Goal: Task Accomplishment & Management: Manage account settings

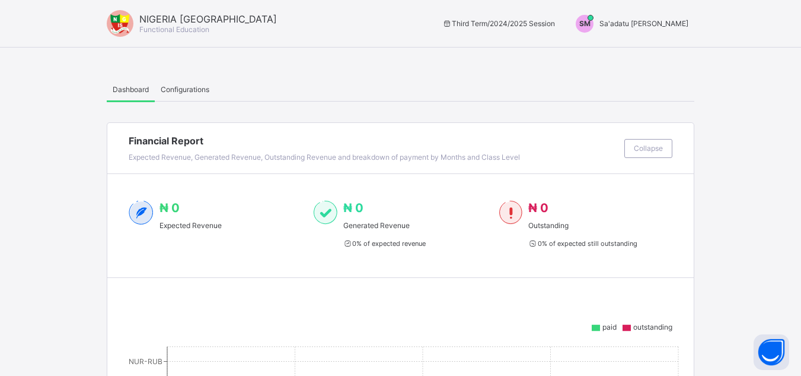
click at [655, 25] on span "Sa'adatu Muhammed" at bounding box center [644, 23] width 89 height 9
click at [650, 49] on span "Switch to Admin View" at bounding box center [644, 51] width 90 height 14
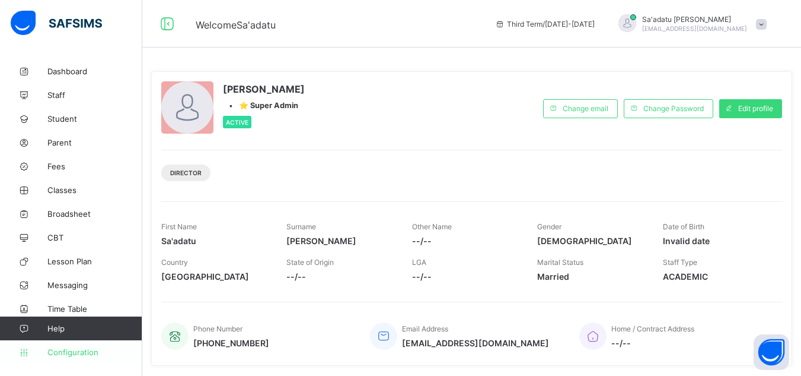
click at [72, 356] on link "Configuration" at bounding box center [71, 352] width 142 height 24
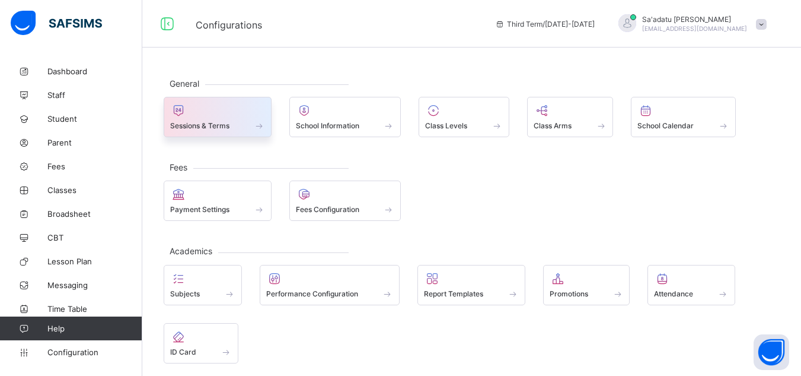
click at [225, 118] on span at bounding box center [217, 118] width 95 height 3
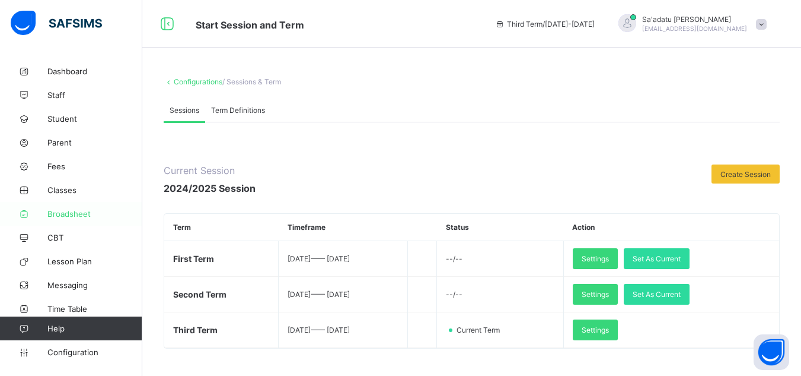
click at [68, 215] on span "Broadsheet" at bounding box center [94, 213] width 95 height 9
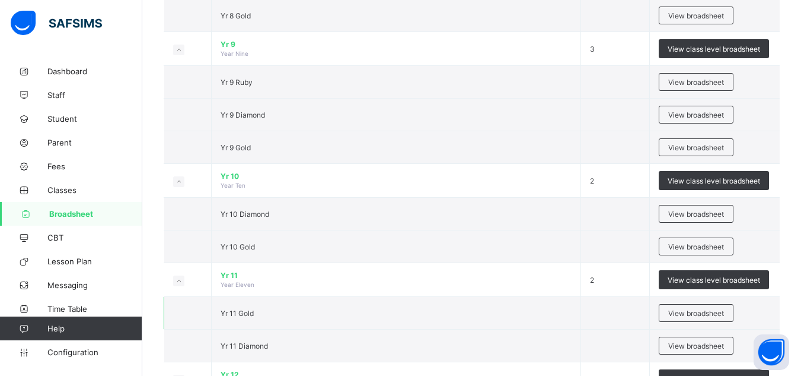
scroll to position [1242, 0]
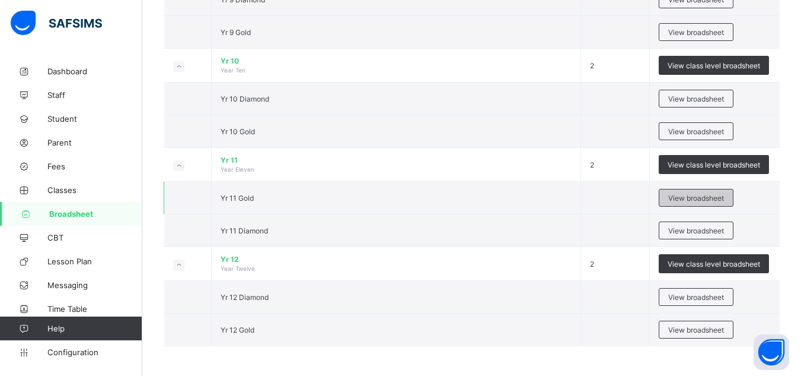
click at [685, 201] on span "View broadsheet" at bounding box center [697, 197] width 56 height 9
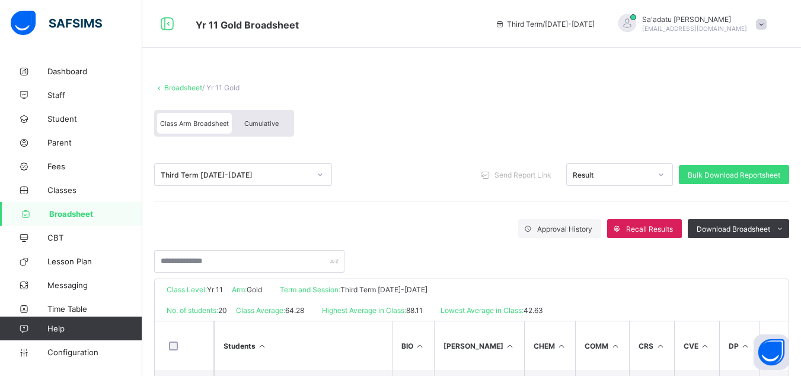
click at [216, 170] on div "Third Term 2024-2025" at bounding box center [235, 174] width 149 height 9
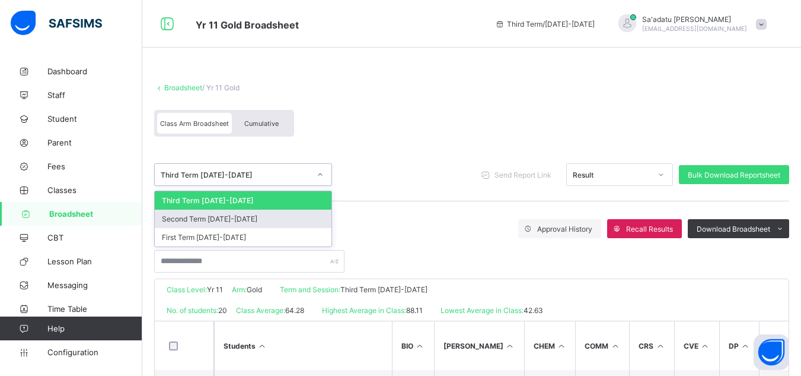
click at [216, 215] on div "Second Term 2024-2025" at bounding box center [243, 218] width 177 height 18
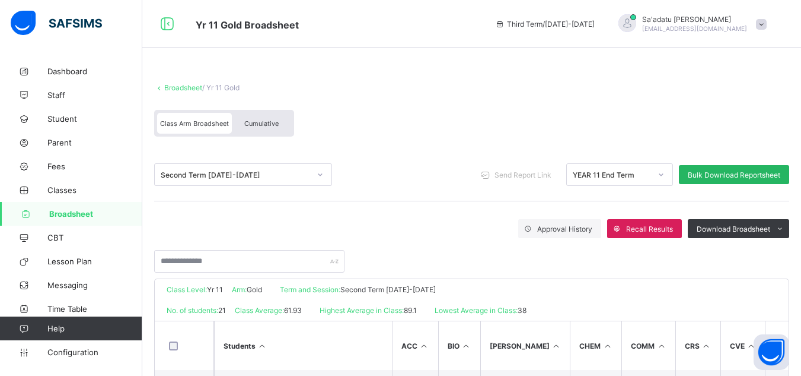
click at [719, 179] on div "Bulk Download Reportsheet" at bounding box center [734, 174] width 110 height 19
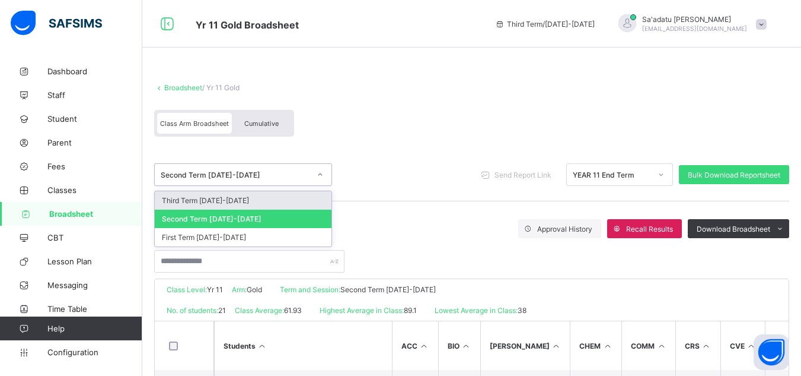
click at [211, 178] on div "Second Term 2024-2025" at bounding box center [235, 174] width 149 height 9
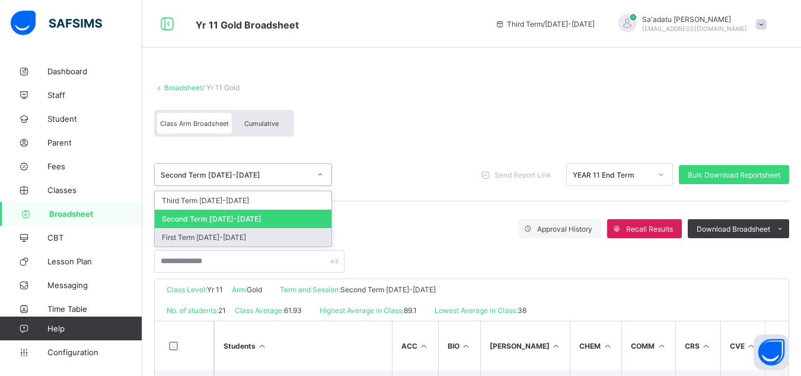
click at [216, 233] on div "First Term 2024-2025" at bounding box center [243, 237] width 177 height 18
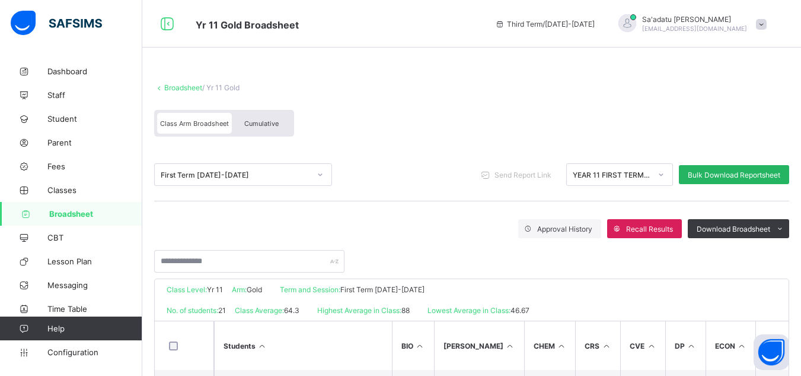
click at [721, 173] on span "Bulk Download Reportsheet" at bounding box center [734, 174] width 93 height 9
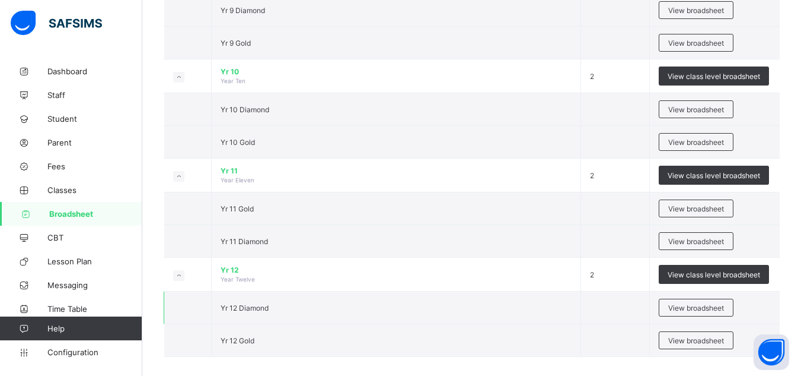
scroll to position [1242, 0]
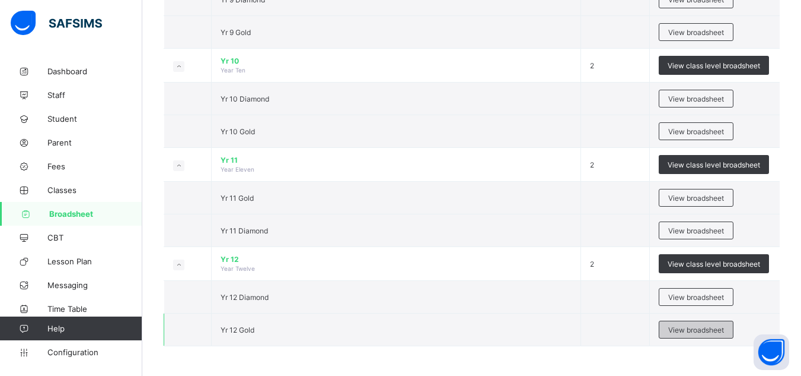
click at [691, 332] on span "View broadsheet" at bounding box center [697, 329] width 56 height 9
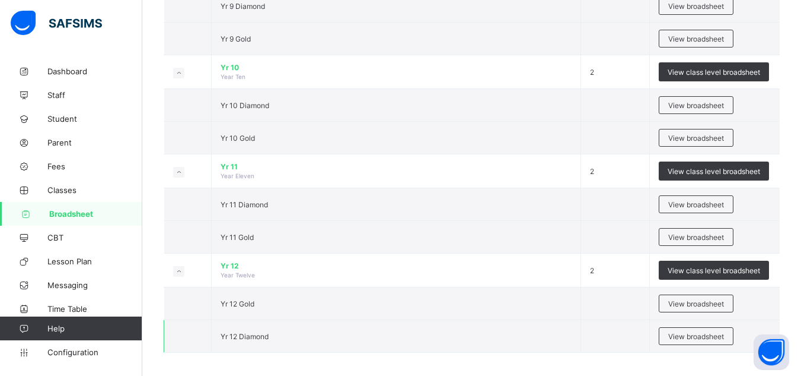
scroll to position [1242, 0]
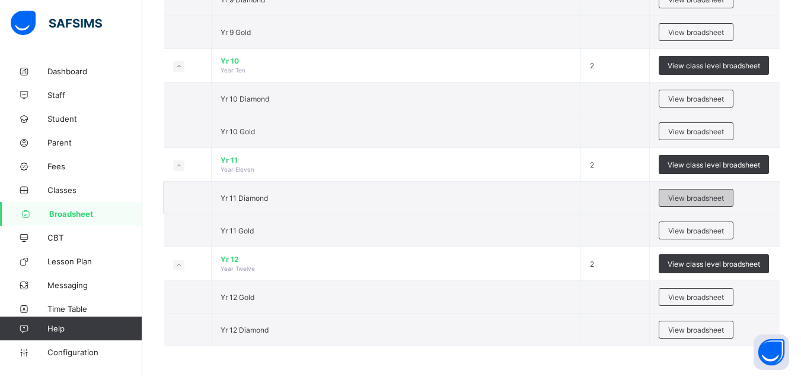
click at [695, 197] on span "View broadsheet" at bounding box center [697, 197] width 56 height 9
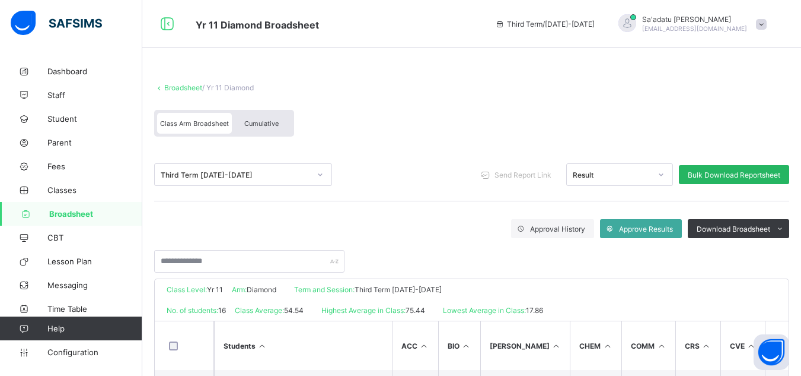
click at [715, 170] on span "Bulk Download Reportsheet" at bounding box center [734, 174] width 93 height 9
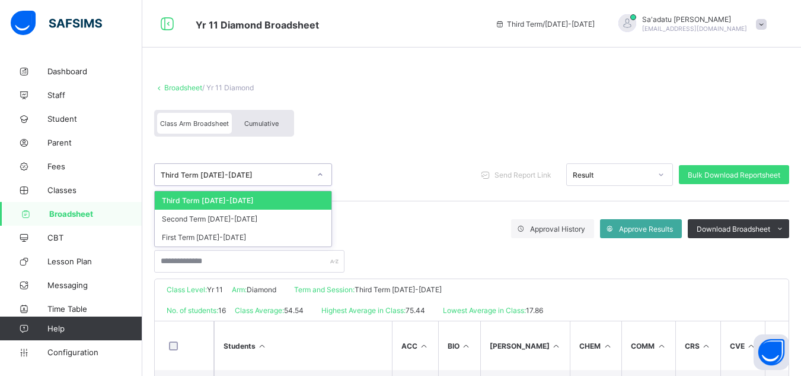
click at [206, 175] on div "Third Term 2024-2025" at bounding box center [235, 174] width 149 height 9
click at [212, 216] on div "Second Term 2024-2025" at bounding box center [243, 218] width 177 height 18
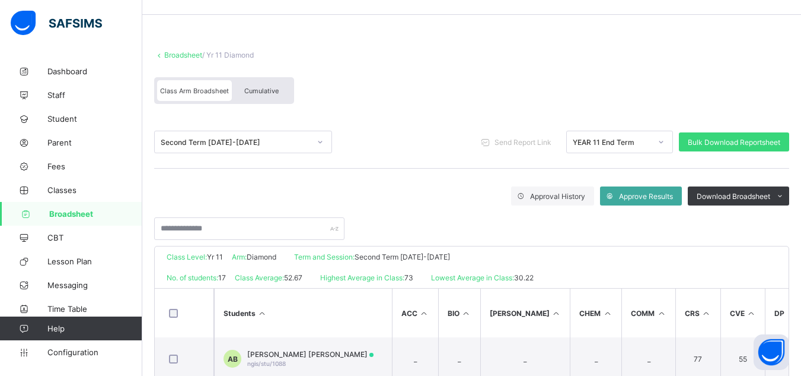
scroll to position [119, 0]
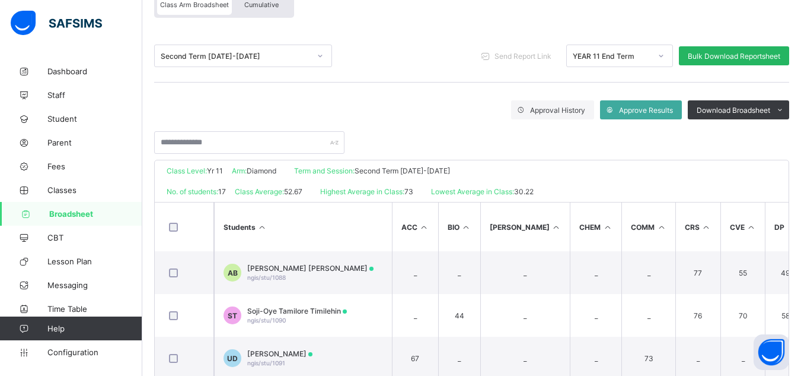
click at [762, 59] on span "Bulk Download Reportsheet" at bounding box center [734, 56] width 93 height 9
click at [210, 56] on div "Second Term 2024-2025" at bounding box center [235, 56] width 149 height 9
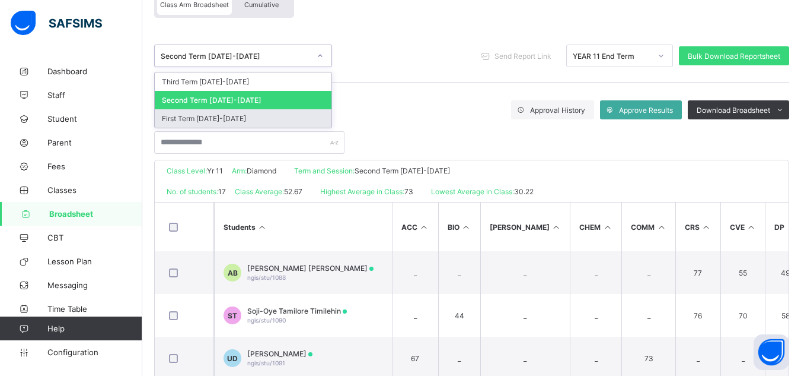
click at [212, 125] on div "First Term 2024-2025" at bounding box center [243, 118] width 177 height 18
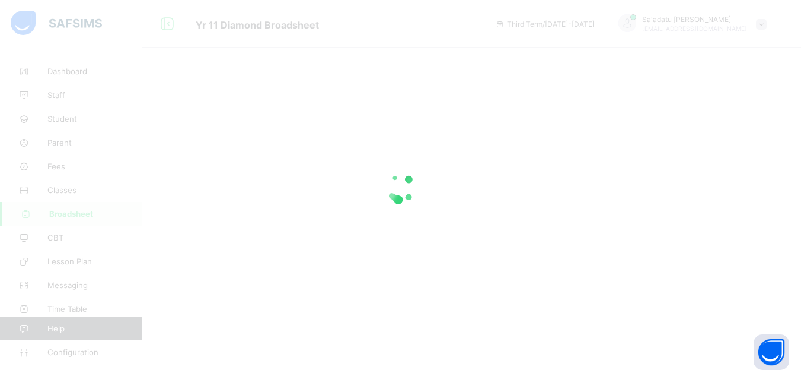
scroll to position [0, 0]
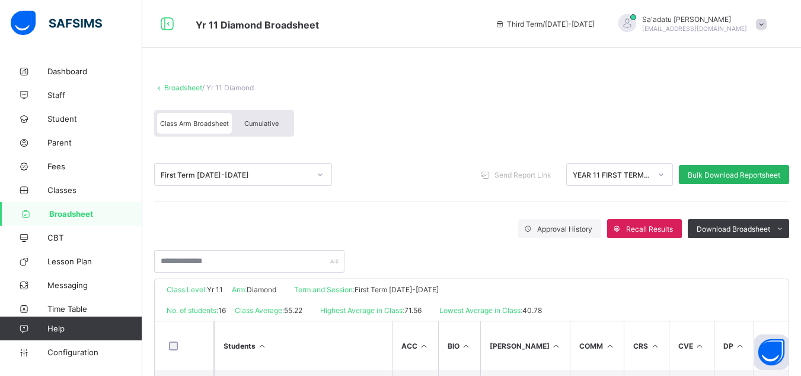
click at [745, 172] on span "Bulk Download Reportsheet" at bounding box center [734, 174] width 93 height 9
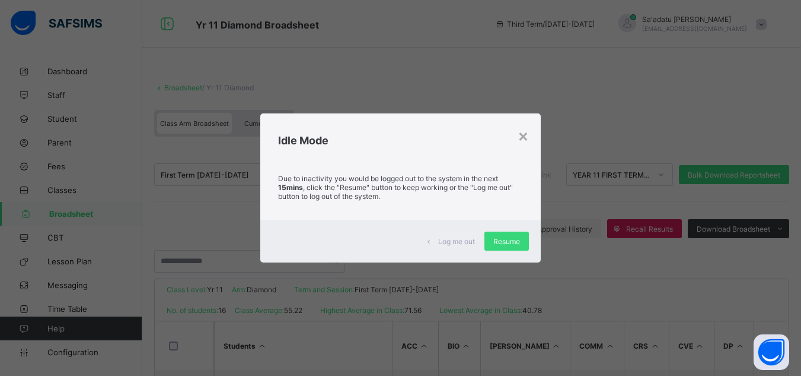
click at [472, 237] on div "Log me out" at bounding box center [452, 240] width 66 height 19
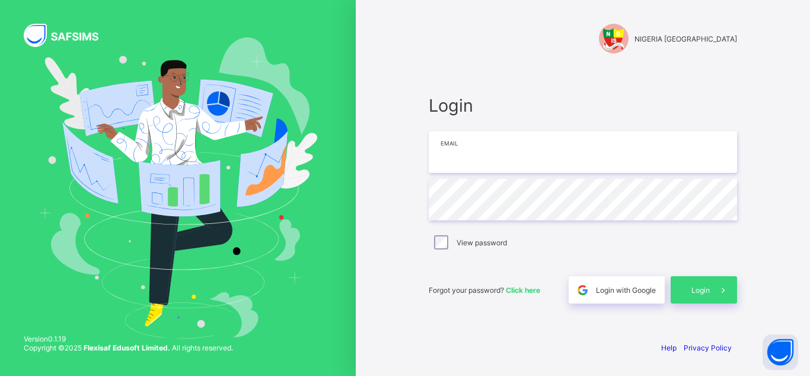
type input "**********"
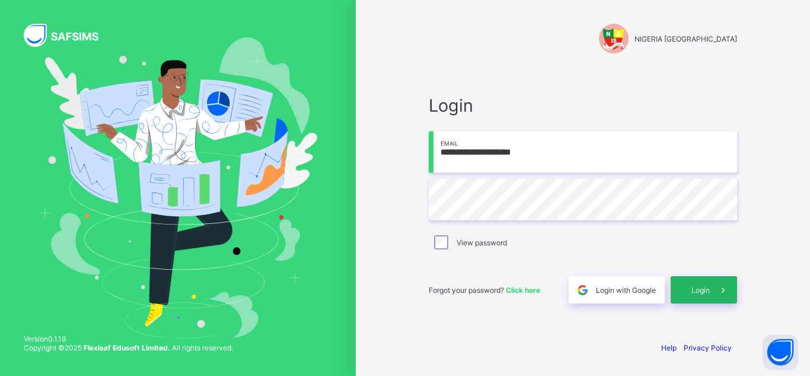
click at [725, 294] on icon at bounding box center [723, 289] width 12 height 11
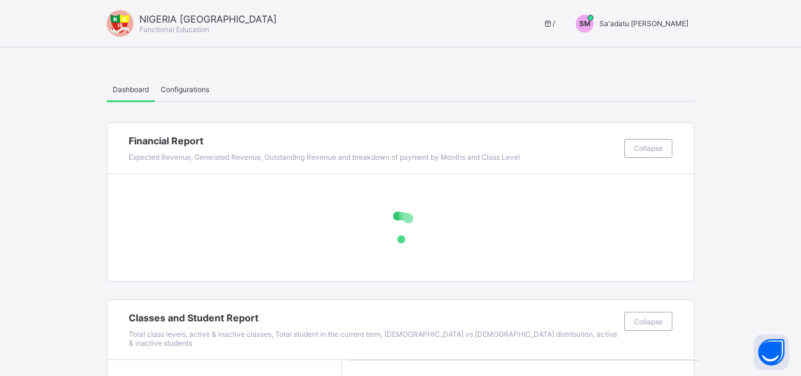
click at [657, 21] on span "Sa'adatu Muhammed" at bounding box center [644, 23] width 89 height 9
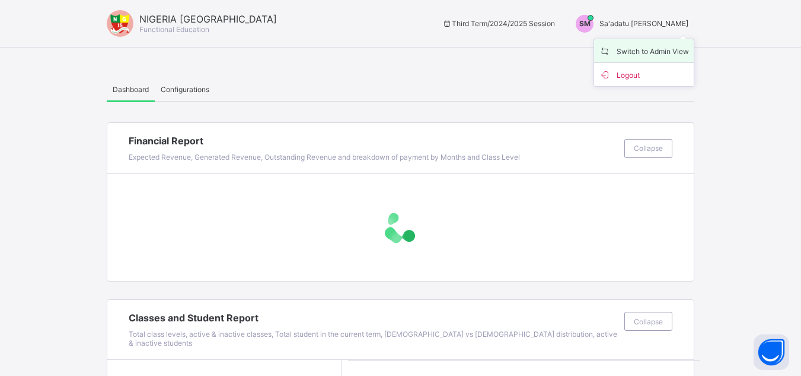
click at [664, 56] on span "Switch to Admin View" at bounding box center [644, 51] width 90 height 14
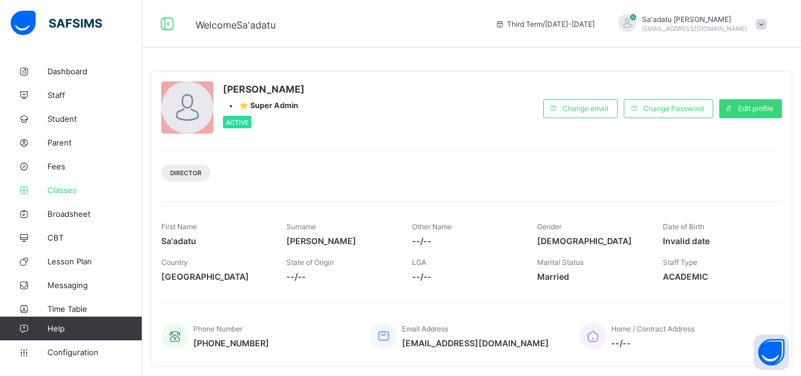
click at [61, 184] on link "Classes" at bounding box center [71, 190] width 142 height 24
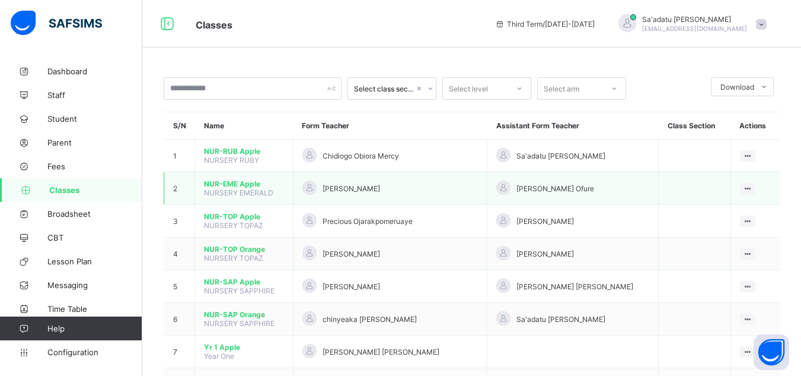
click at [246, 186] on span "NUR-EME Apple" at bounding box center [244, 183] width 80 height 9
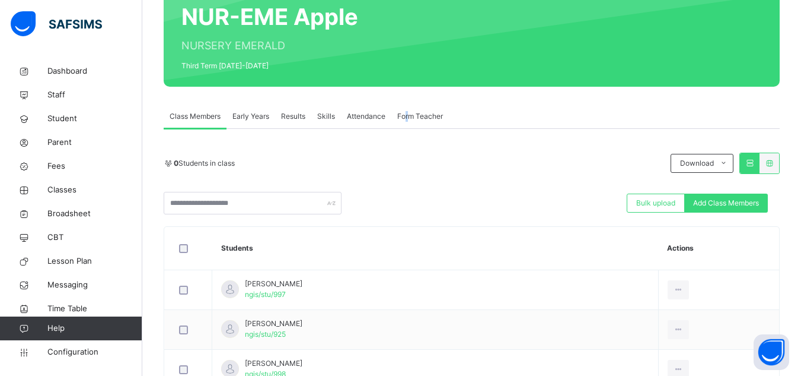
click at [408, 116] on span "Form Teacher" at bounding box center [420, 116] width 46 height 11
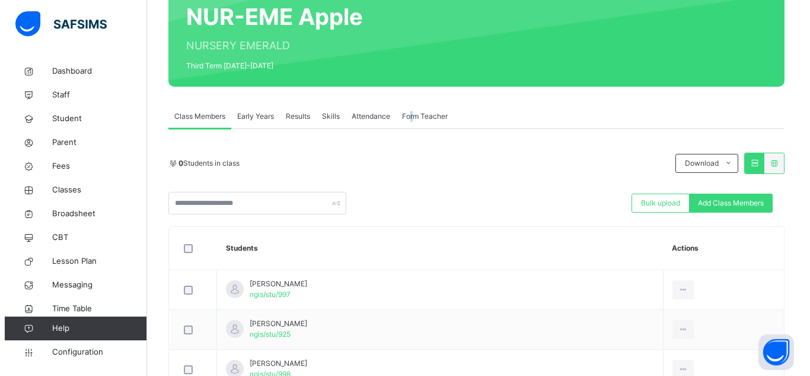
scroll to position [92, 0]
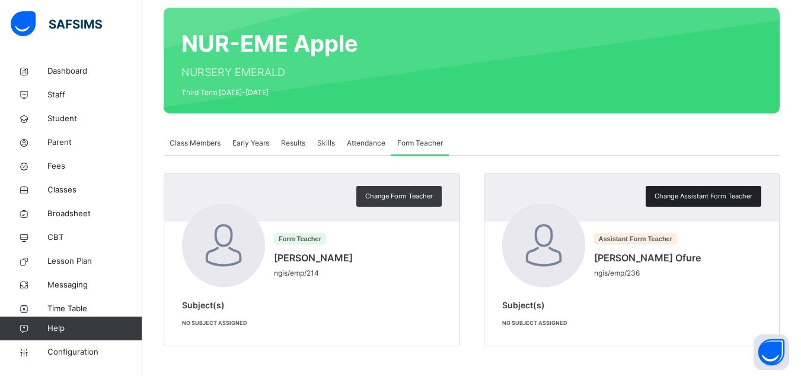
click at [723, 193] on span "Change Assistant Form Teacher" at bounding box center [704, 196] width 98 height 10
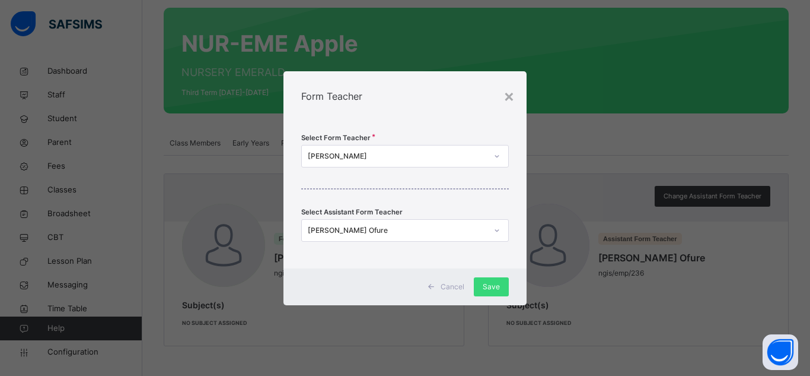
click at [368, 158] on div "Stella Oko Eloyi" at bounding box center [397, 156] width 179 height 11
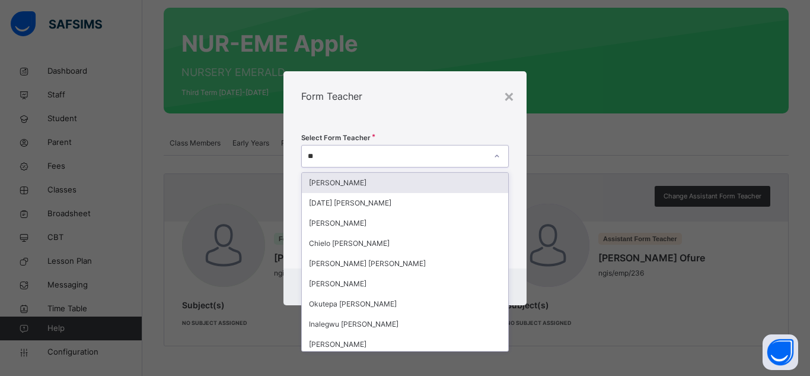
type input "***"
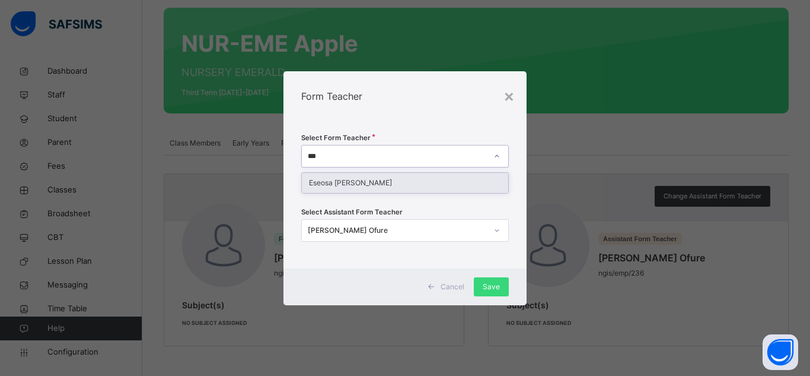
click at [385, 179] on div "Eseosa Elfreda Ehigiator" at bounding box center [405, 183] width 206 height 20
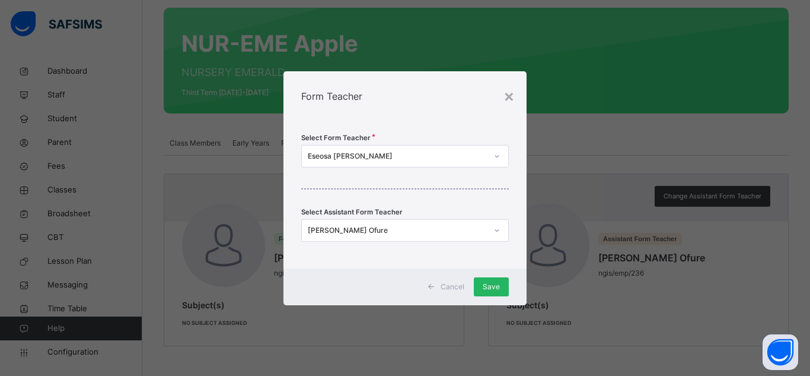
click at [489, 282] on span "Save" at bounding box center [491, 286] width 17 height 11
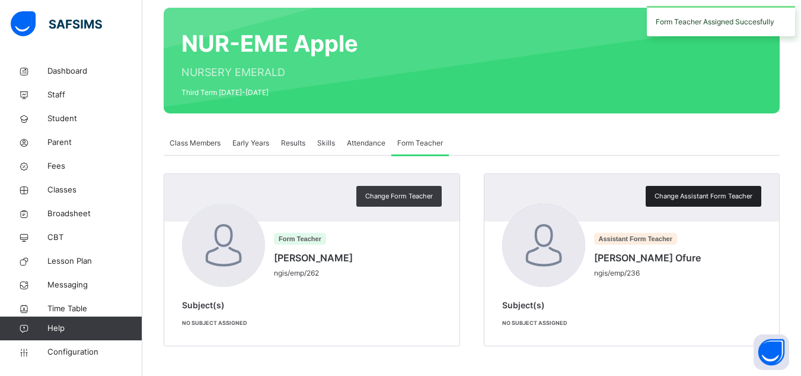
click at [711, 192] on span "Change Assistant Form Teacher" at bounding box center [704, 196] width 98 height 10
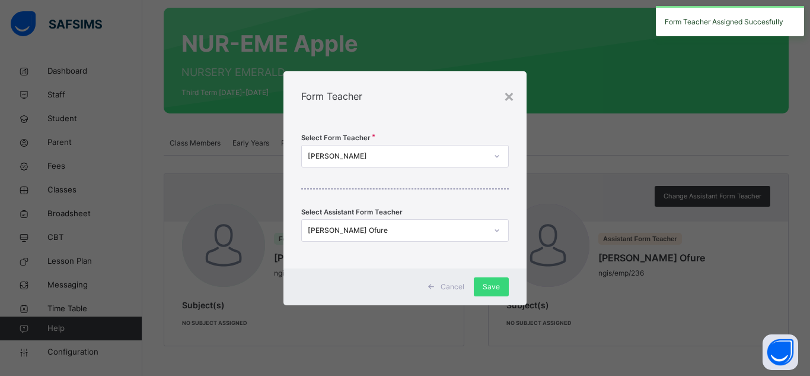
click at [371, 237] on div "Doris Okoawo Ofure" at bounding box center [394, 230] width 184 height 18
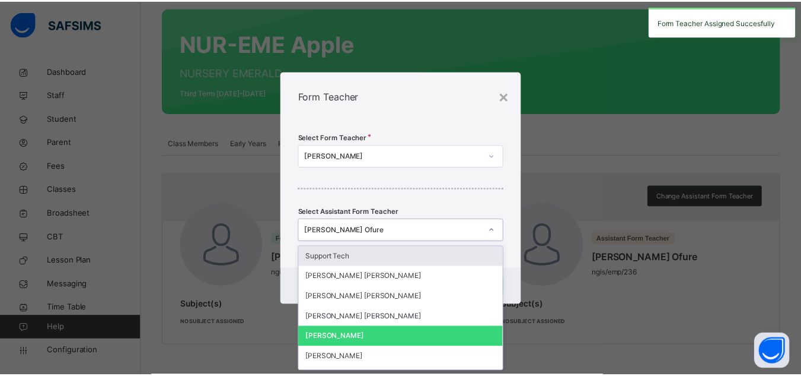
scroll to position [0, 0]
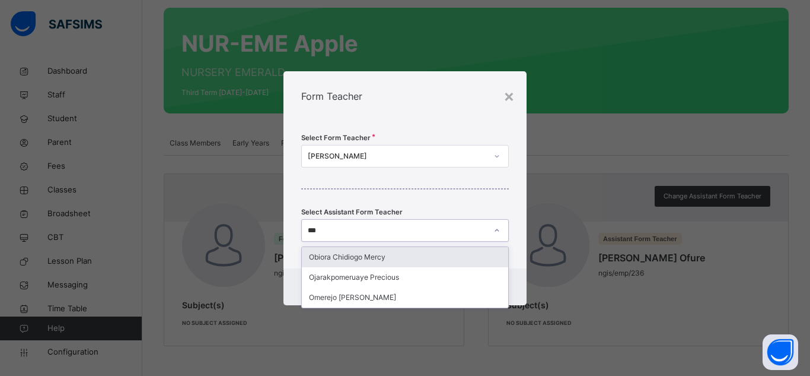
type input "****"
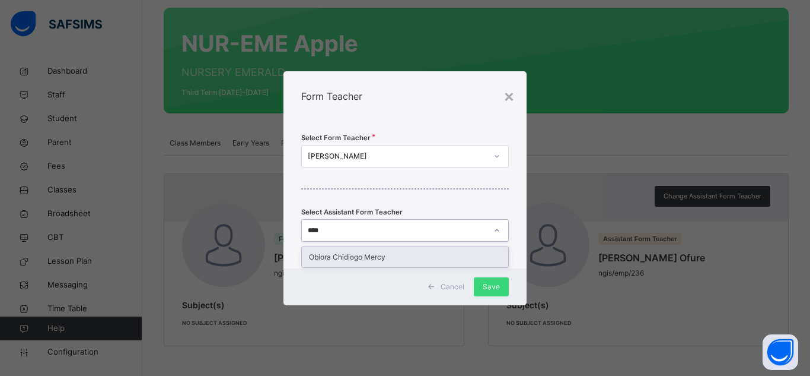
click at [376, 252] on div "Obiora Chidiogo Mercy" at bounding box center [405, 257] width 206 height 20
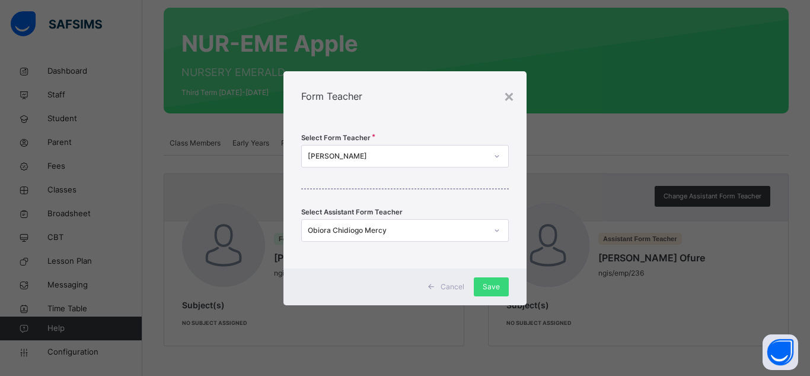
click at [412, 66] on div "× Form Teacher Select Form Teacher Elfreda Eseosa Ehigiator Select Assistant Fo…" at bounding box center [405, 188] width 810 height 376
click at [502, 284] on div "Save" at bounding box center [491, 286] width 35 height 19
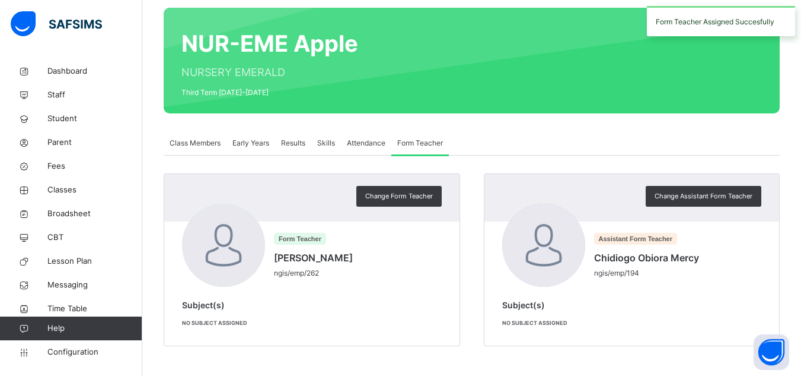
click at [211, 142] on span "Class Members" at bounding box center [195, 143] width 51 height 11
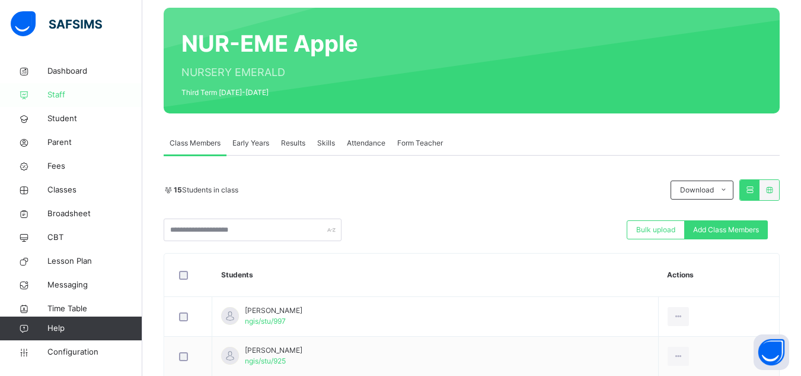
click at [54, 94] on span "Staff" at bounding box center [94, 95] width 95 height 12
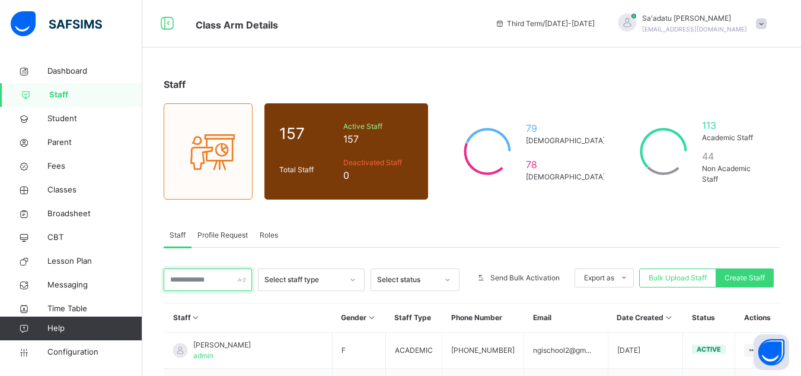
click at [218, 282] on input "text" at bounding box center [208, 279] width 88 height 23
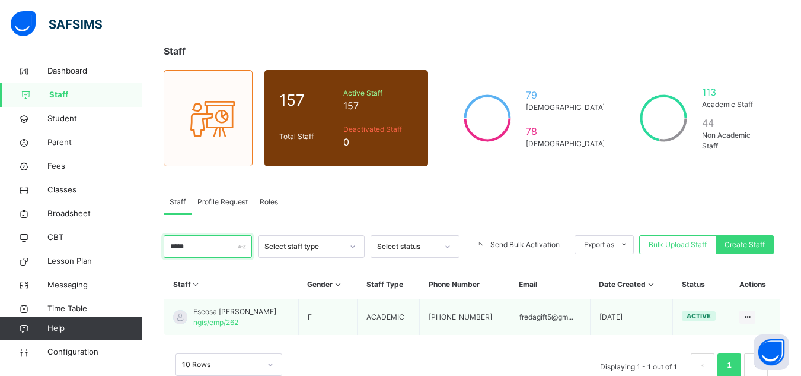
scroll to position [64, 0]
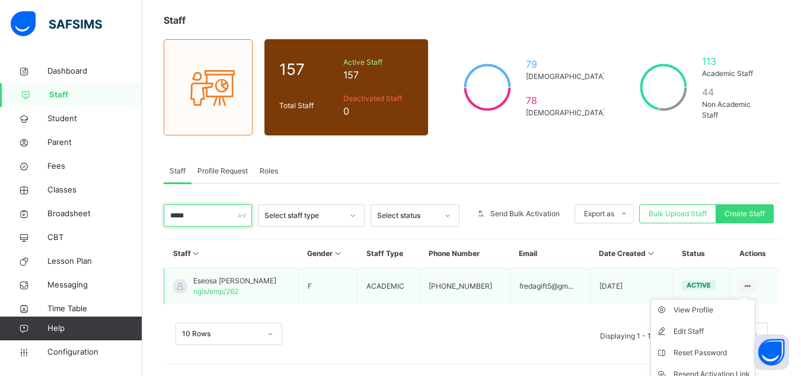
type input "*****"
click at [752, 284] on icon at bounding box center [748, 285] width 10 height 9
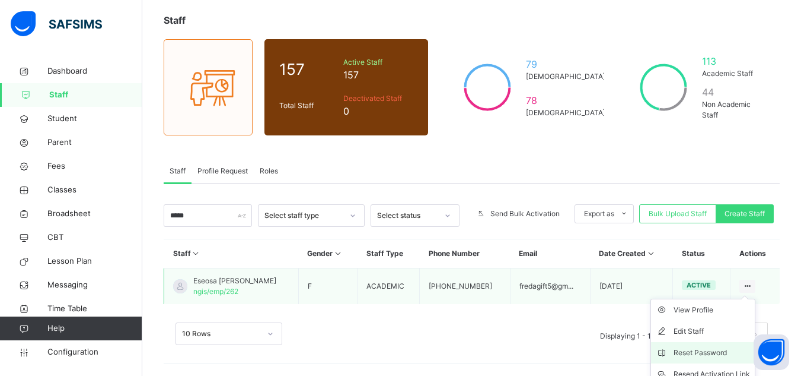
click at [703, 351] on div "Reset Password" at bounding box center [712, 352] width 77 height 12
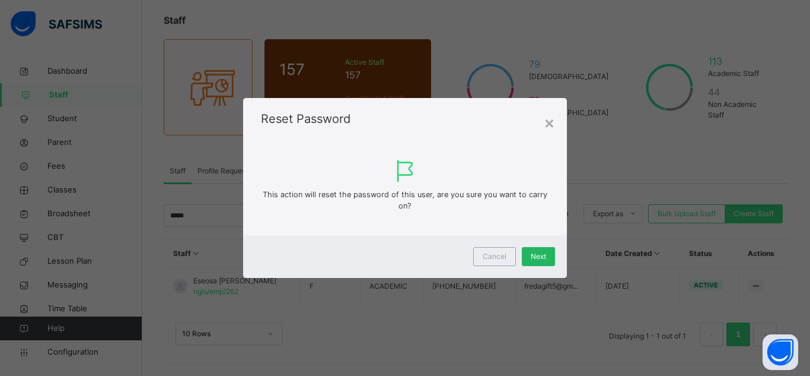
click at [529, 254] on div "Next" at bounding box center [538, 256] width 33 height 19
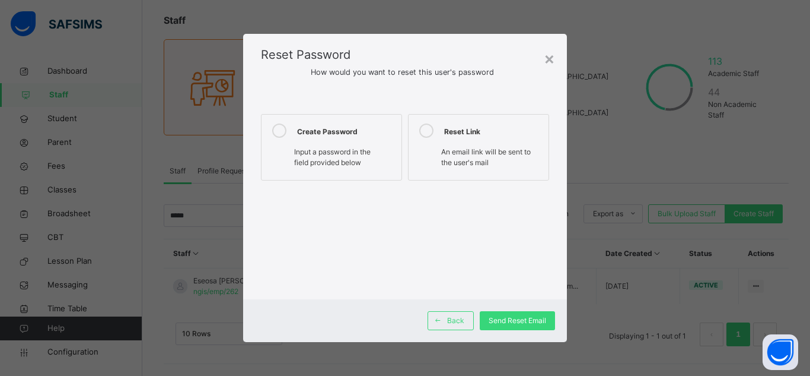
click at [318, 153] on span "Input a password in the field provided below" at bounding box center [332, 157] width 77 height 20
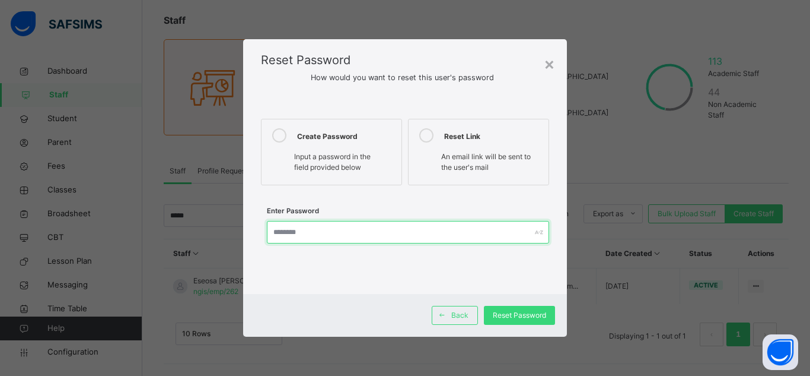
click at [346, 233] on input "text" at bounding box center [408, 232] width 282 height 23
type input "**********"
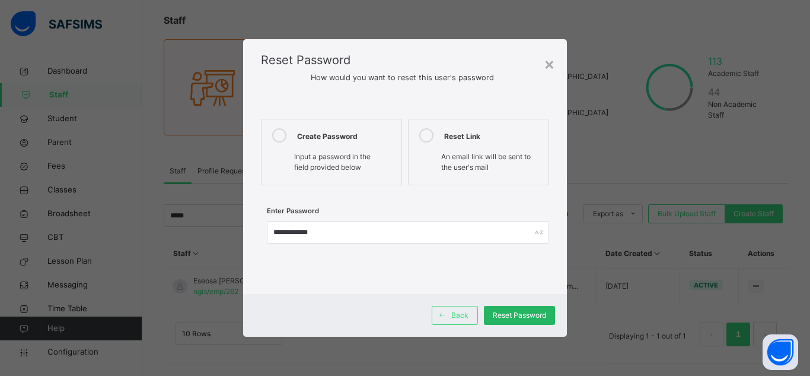
click at [523, 317] on span "Reset Password" at bounding box center [519, 315] width 53 height 11
